Goal: Find specific page/section: Find specific page/section

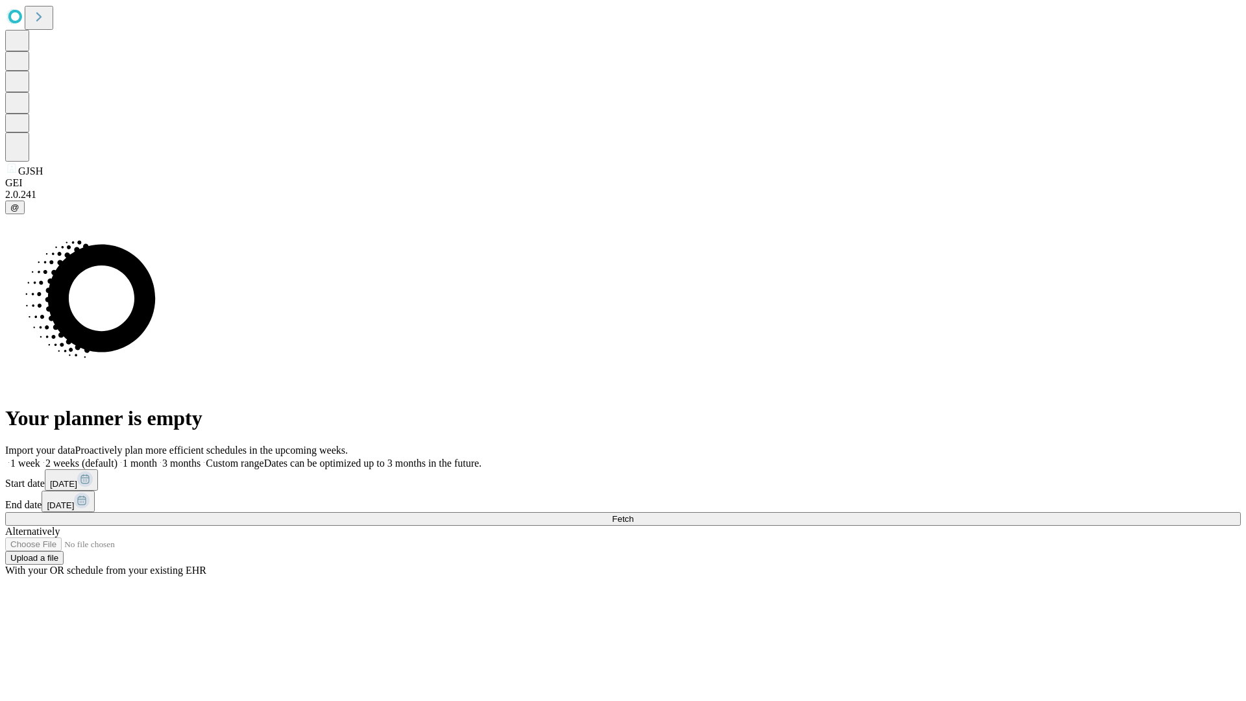
click at [633, 514] on span "Fetch" at bounding box center [622, 519] width 21 height 10
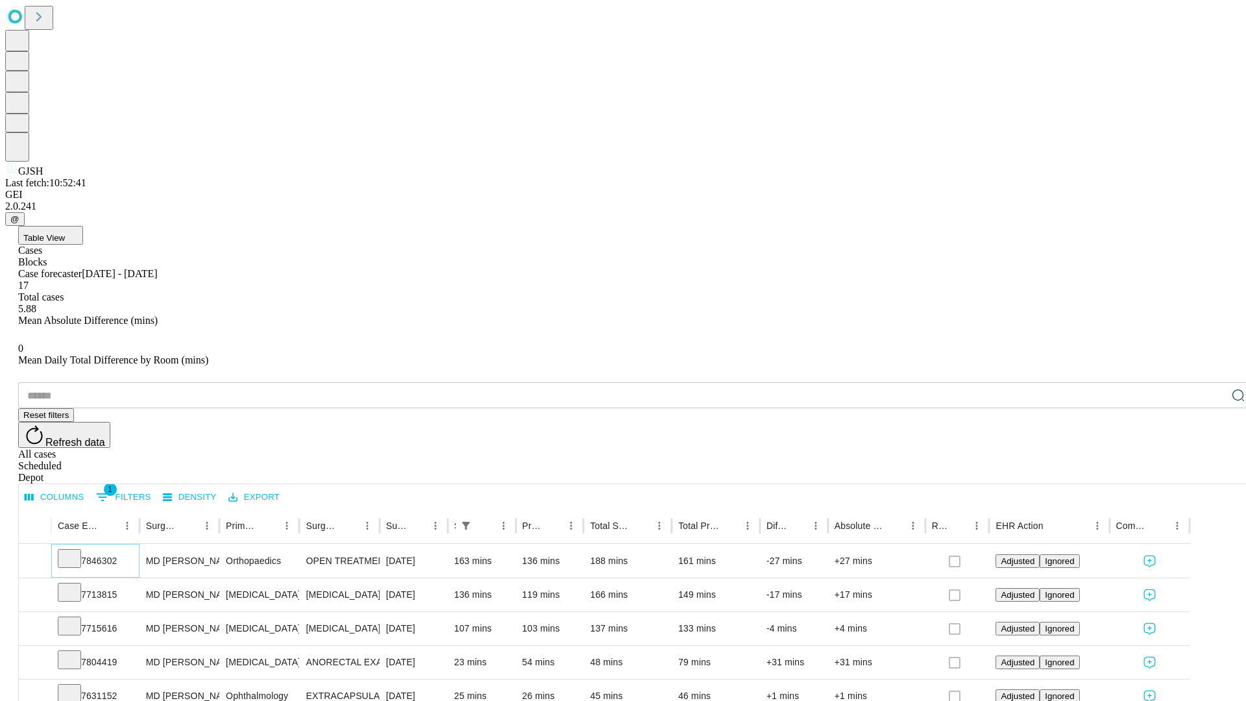
click at [76, 551] on icon at bounding box center [69, 557] width 13 height 13
